Goal: Navigation & Orientation: Find specific page/section

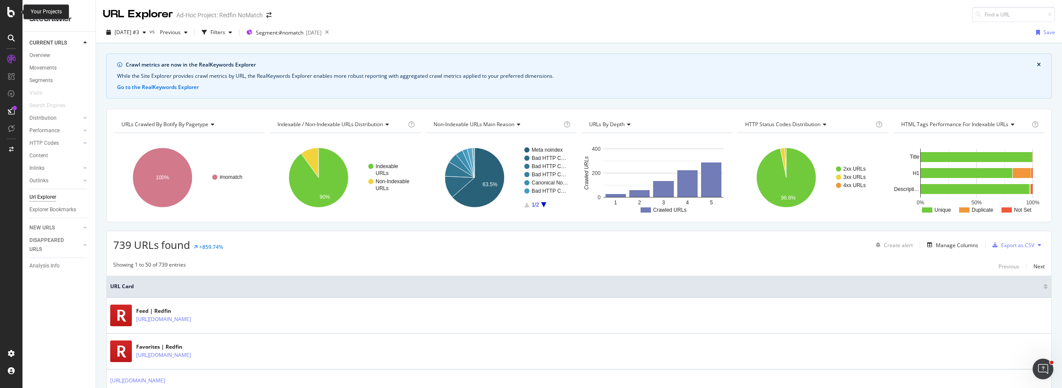
scroll to position [367, 0]
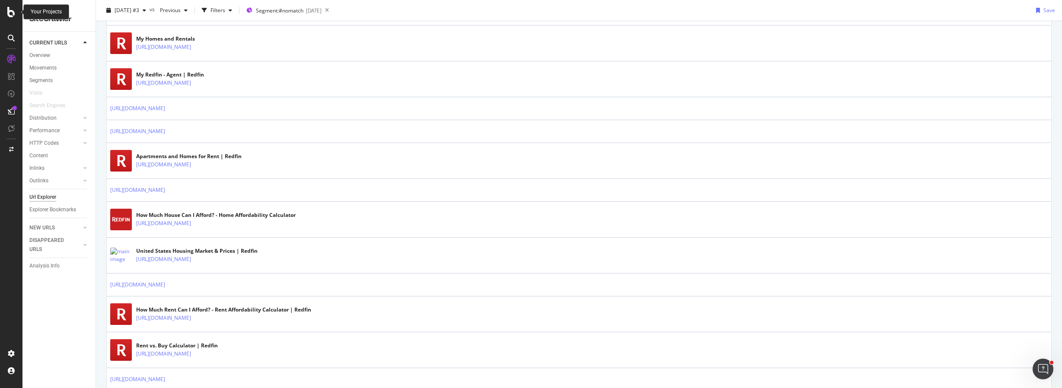
click at [16, 14] on div at bounding box center [11, 12] width 21 height 10
